Goal: Find specific page/section: Find specific page/section

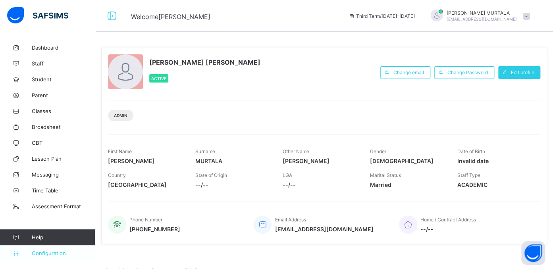
click at [43, 255] on span "Configuration" at bounding box center [63, 253] width 63 height 6
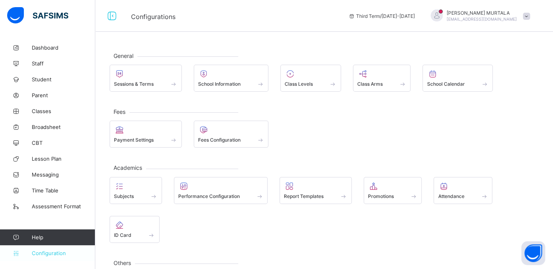
click at [52, 255] on span "Configuration" at bounding box center [63, 253] width 63 height 6
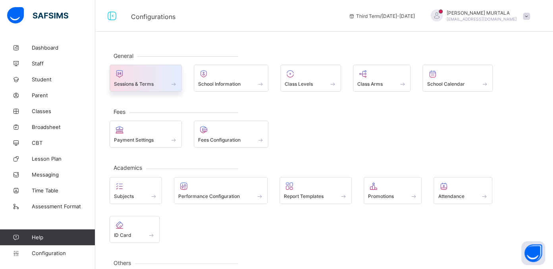
click at [137, 83] on span "Sessions & Terms" at bounding box center [134, 84] width 40 height 6
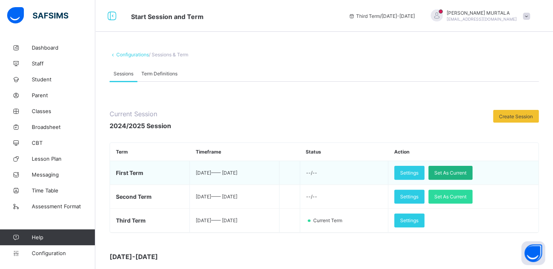
click at [461, 170] on span "Set As Current" at bounding box center [451, 173] width 32 height 6
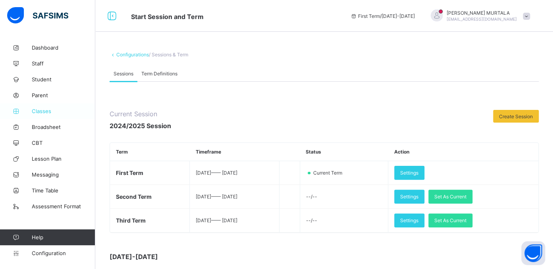
click at [40, 111] on span "Classes" at bounding box center [64, 111] width 64 height 6
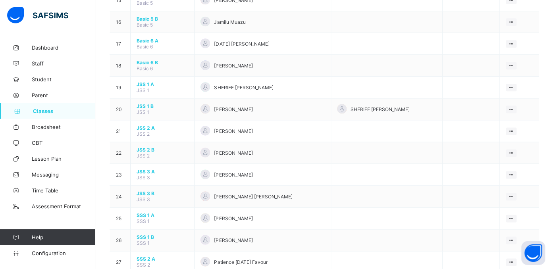
scroll to position [411, 0]
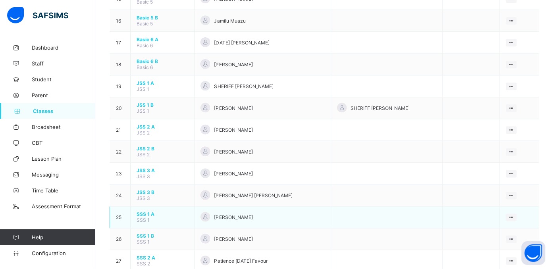
click at [138, 212] on span "SSS 1 A" at bounding box center [163, 215] width 52 height 6
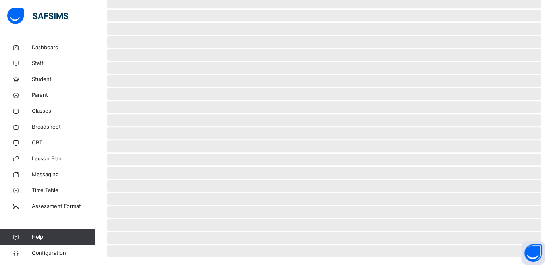
scroll to position [157, 0]
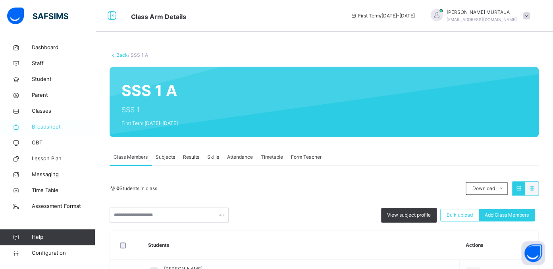
click at [40, 127] on span "Broadsheet" at bounding box center [64, 127] width 64 height 8
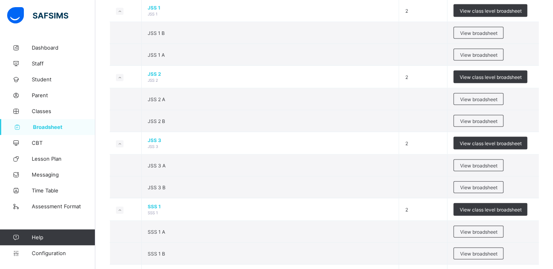
scroll to position [708, 0]
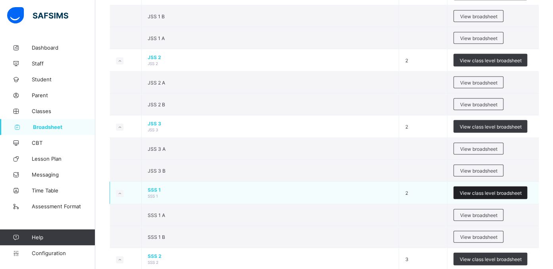
click at [485, 190] on span "View class level broadsheet" at bounding box center [491, 193] width 62 height 6
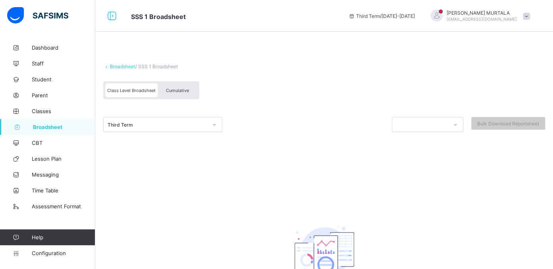
click at [137, 89] on span "Class Level Broadsheet" at bounding box center [131, 91] width 48 height 6
click at [213, 126] on icon at bounding box center [214, 125] width 5 height 8
